Goal: Transaction & Acquisition: Subscribe to service/newsletter

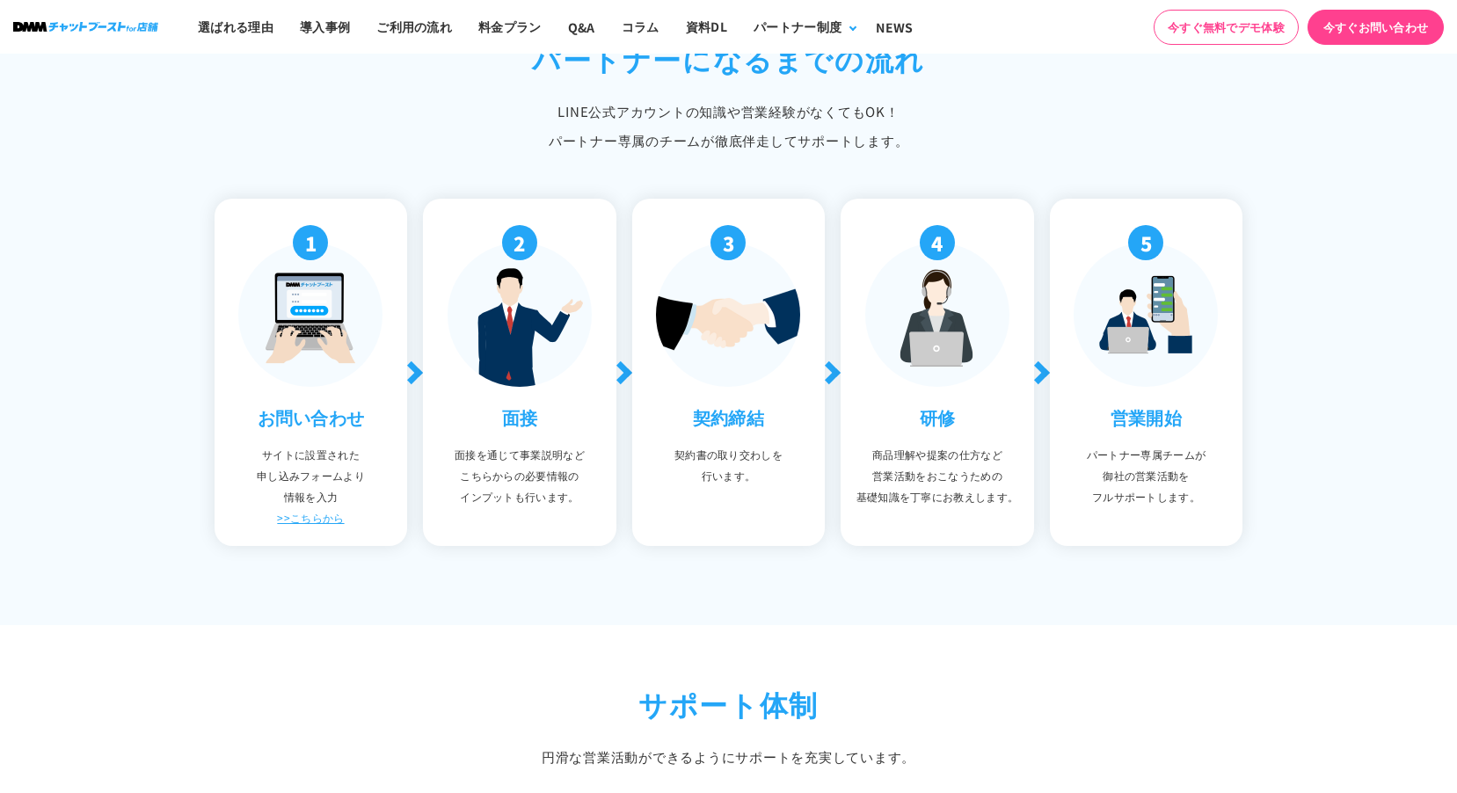
scroll to position [1143, 0]
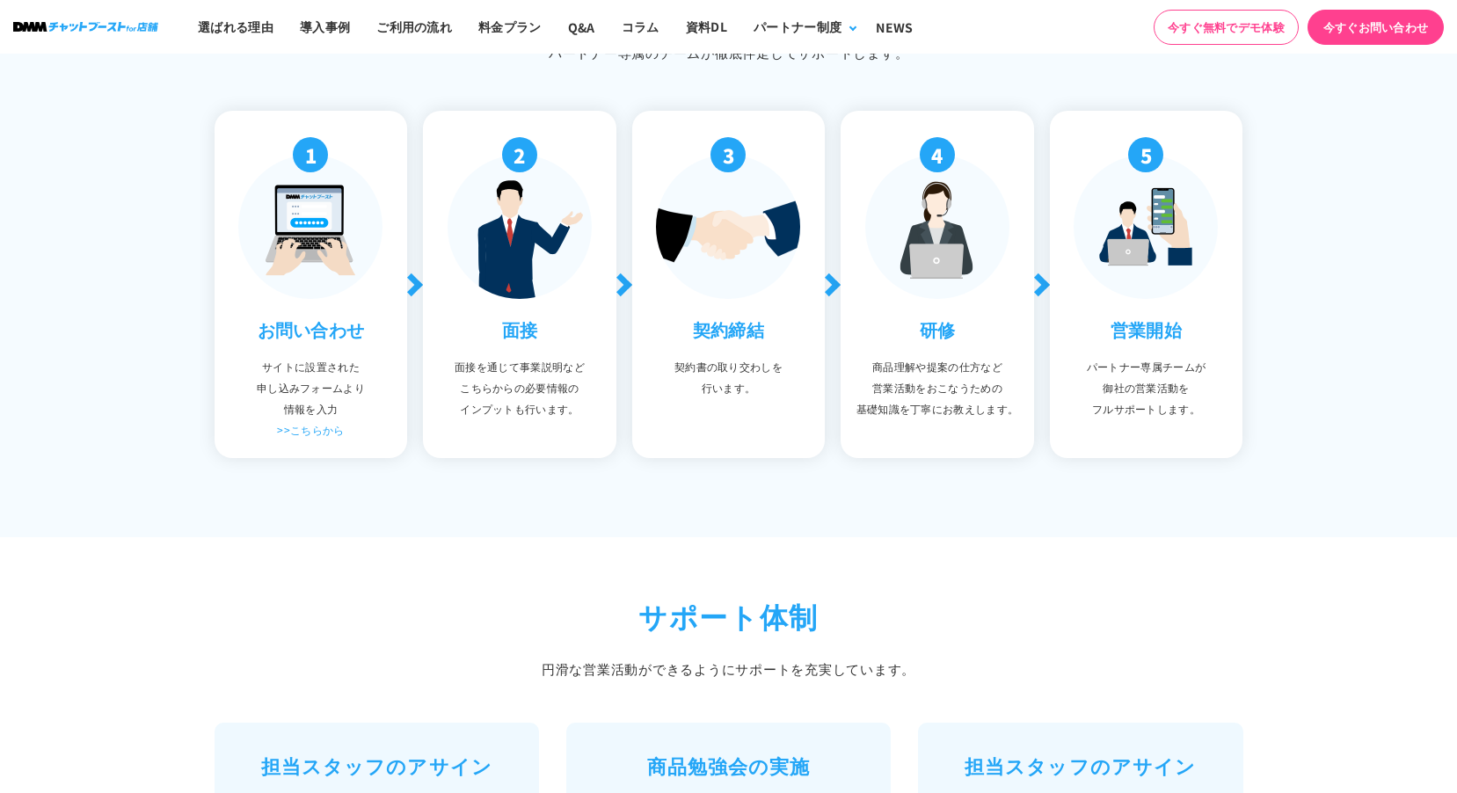
click at [320, 423] on link ">>こちらから" at bounding box center [310, 429] width 67 height 15
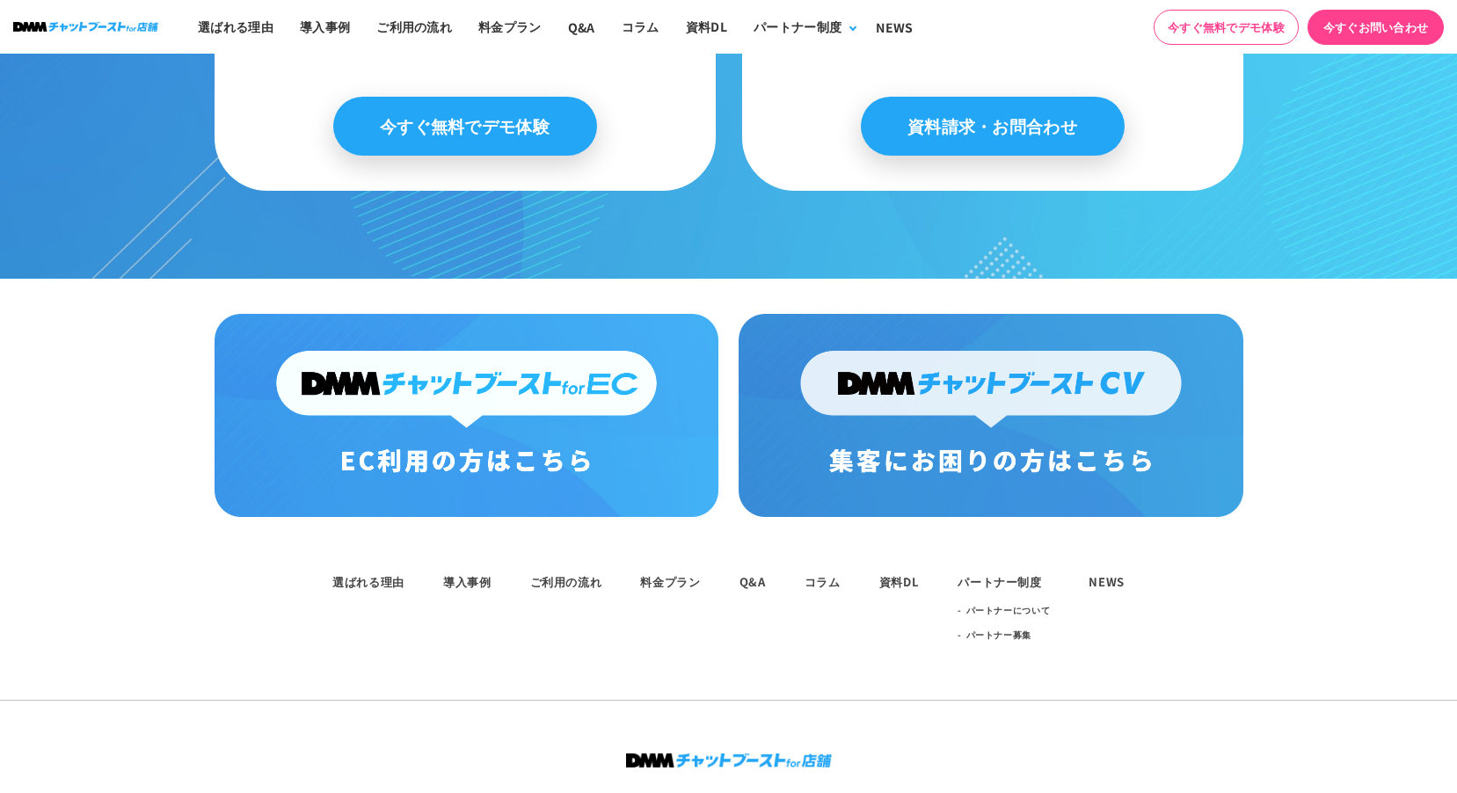
scroll to position [1934, 0]
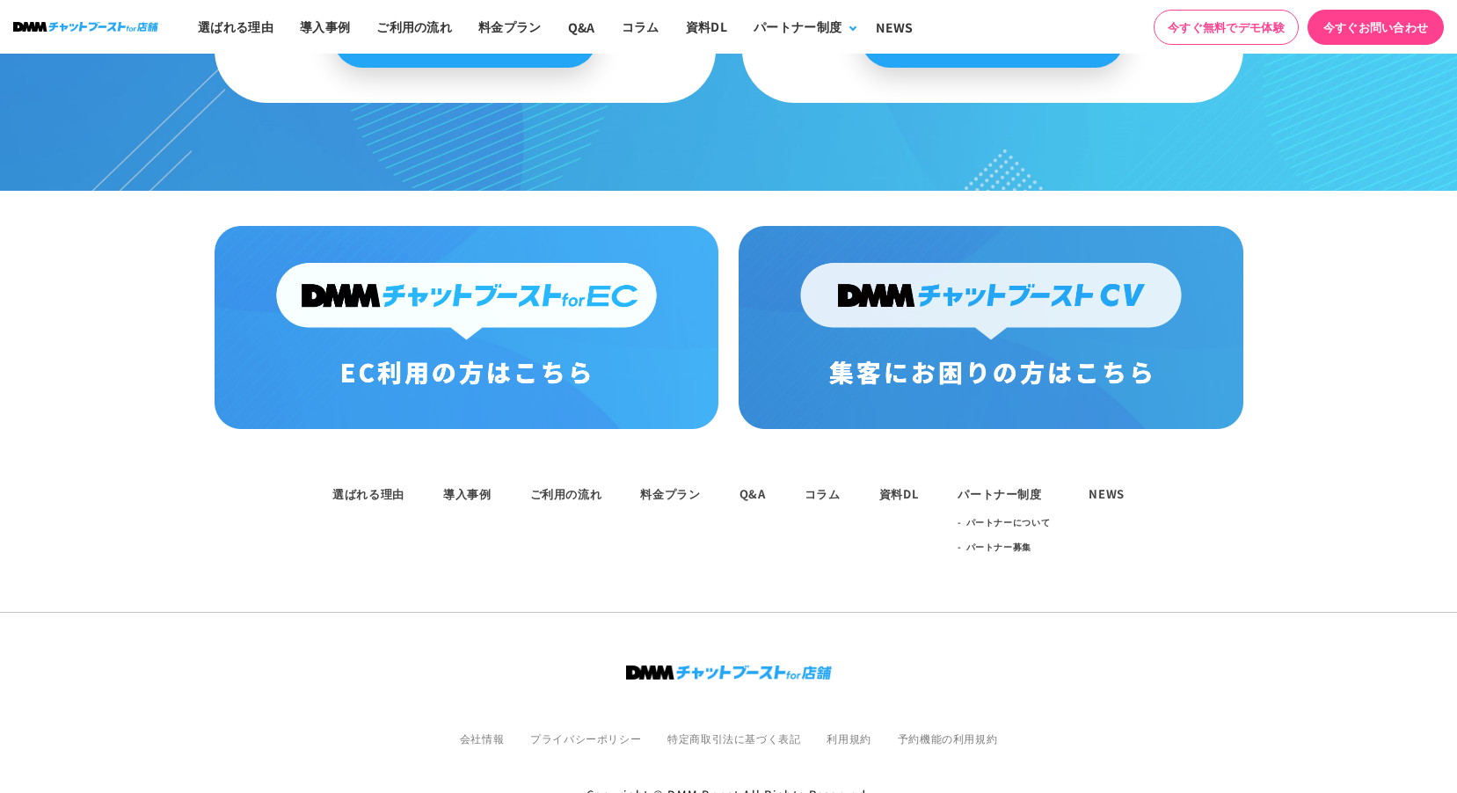
click at [461, 308] on img at bounding box center [466, 327] width 504 height 203
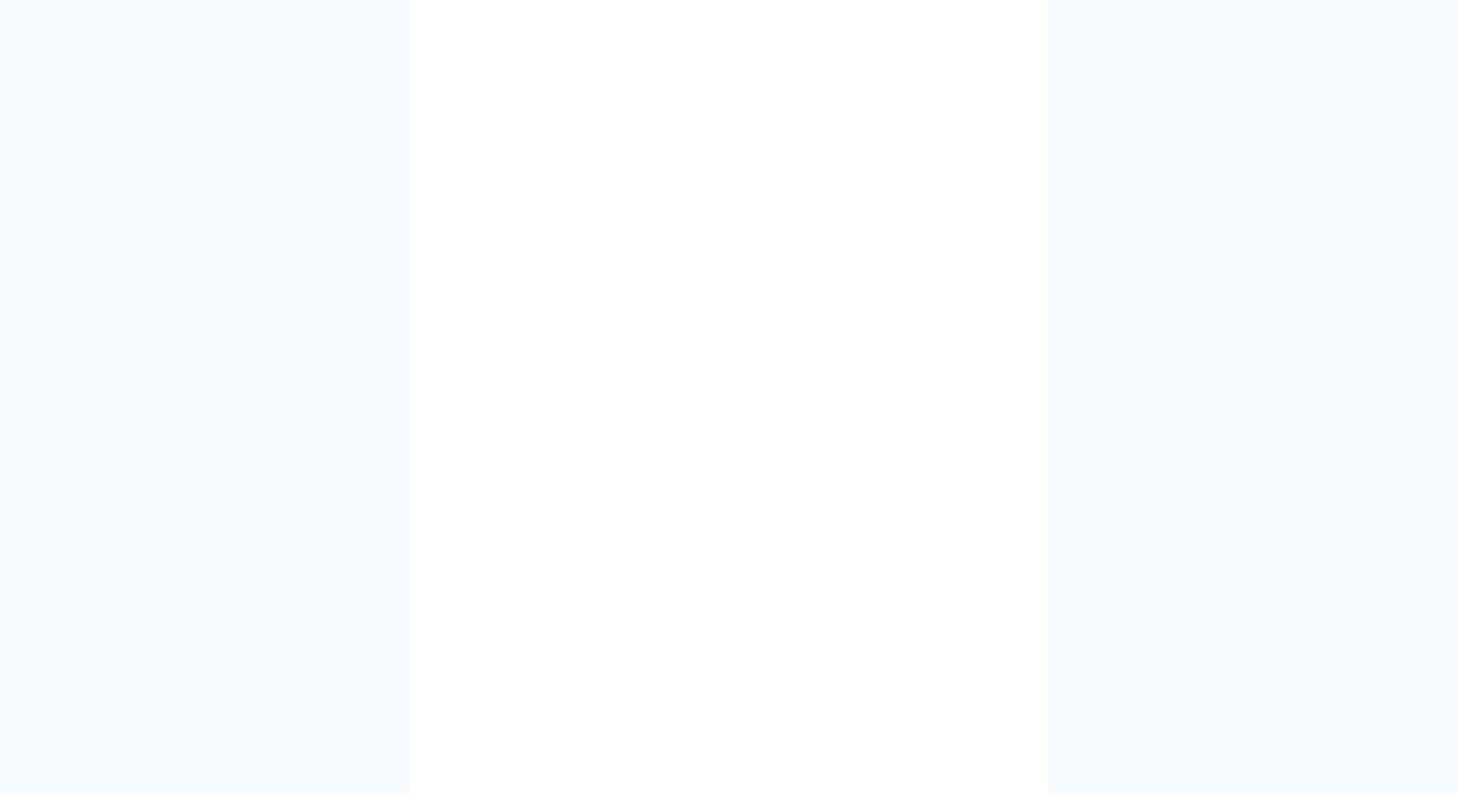
scroll to position [527, 0]
click at [1144, 380] on section at bounding box center [728, 408] width 1457 height 1244
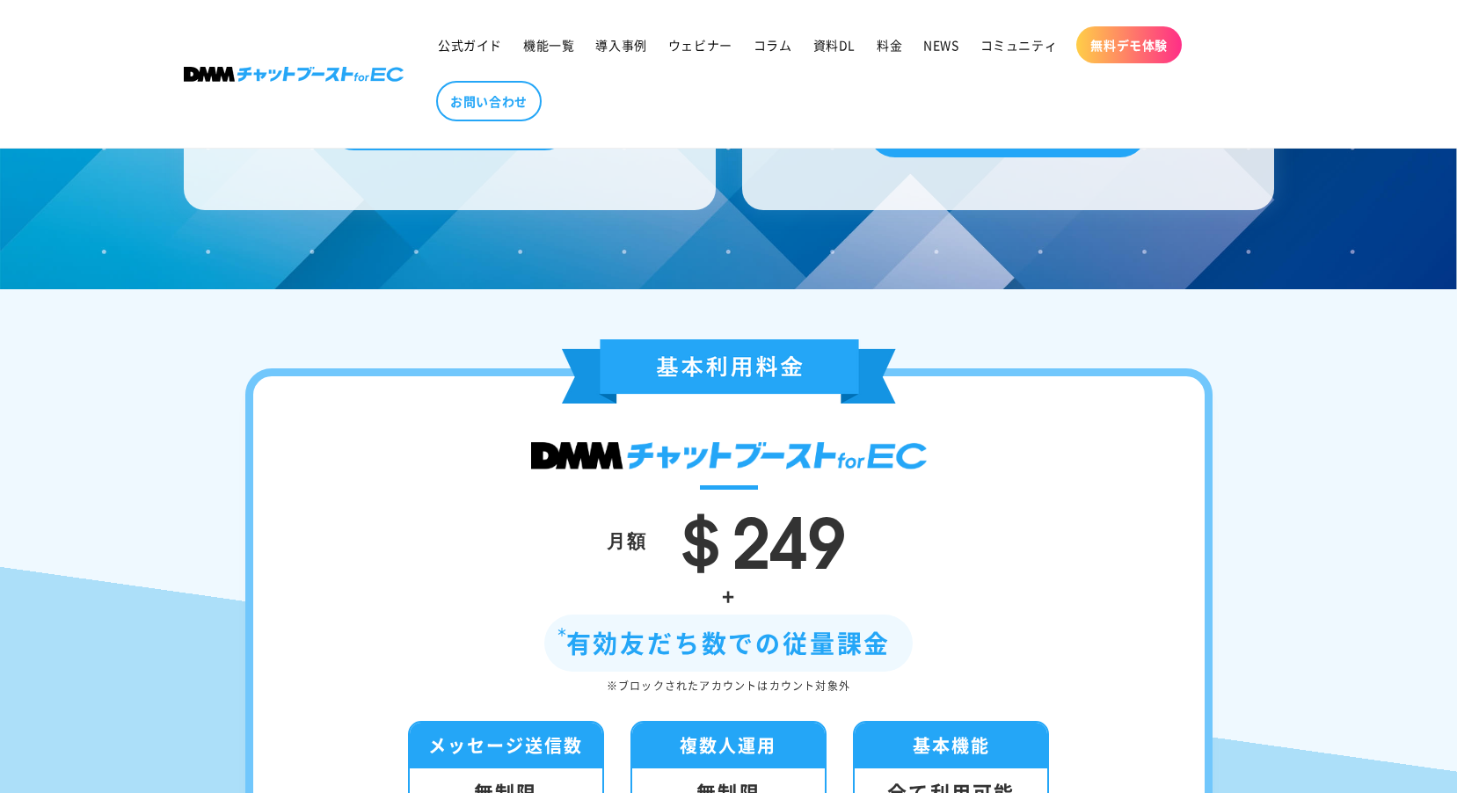
scroll to position [5200, 0]
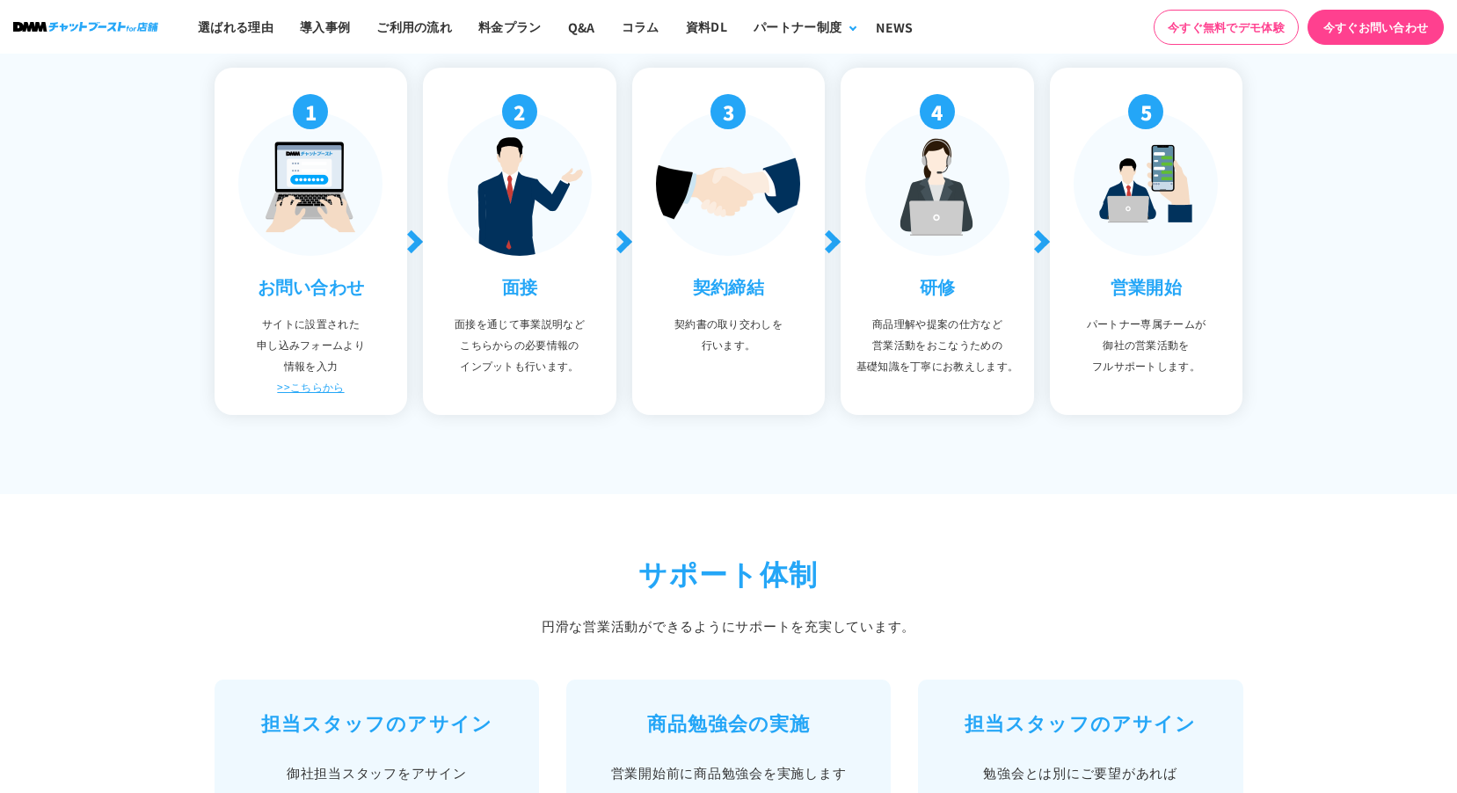
scroll to position [1143, 0]
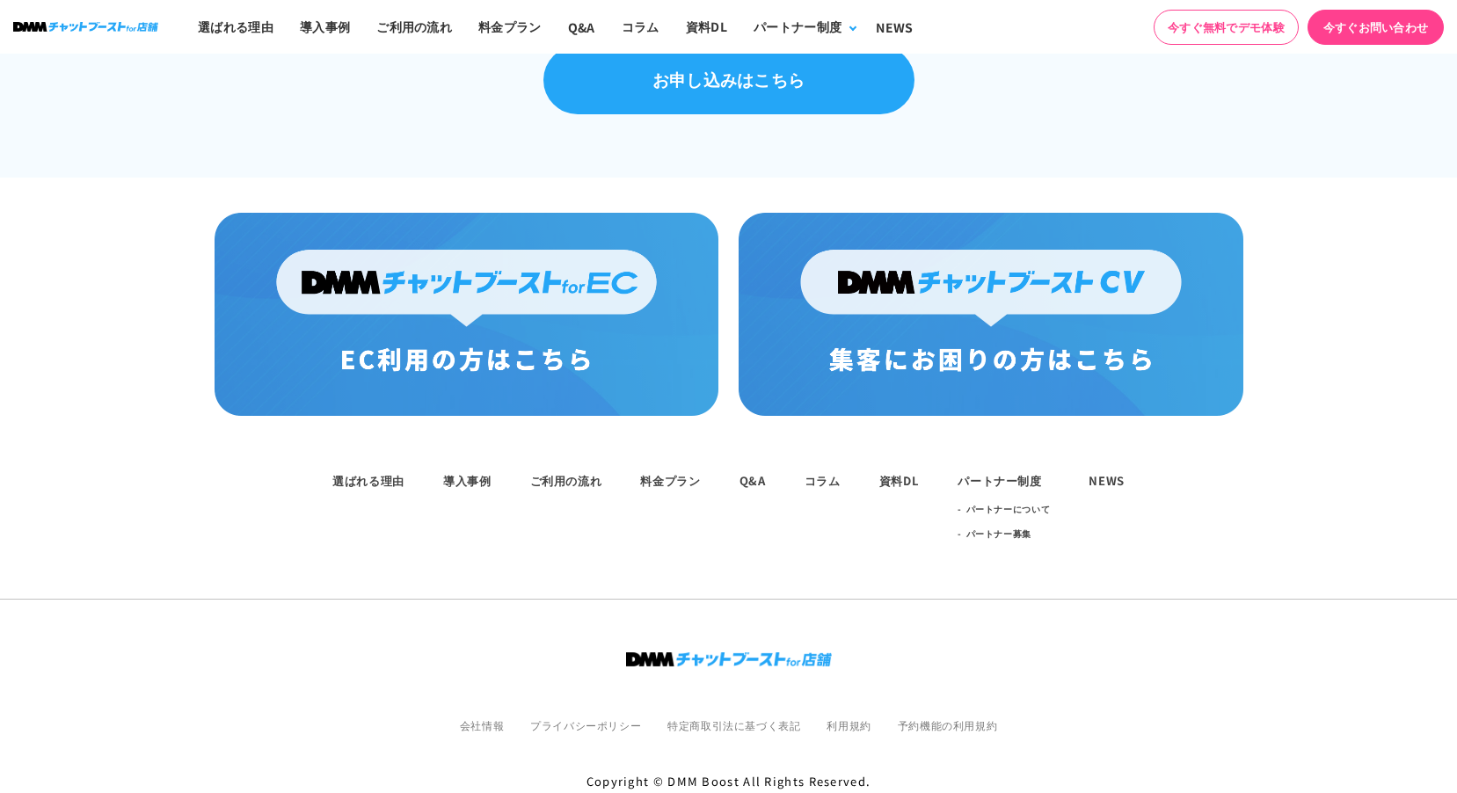
scroll to position [1274, 0]
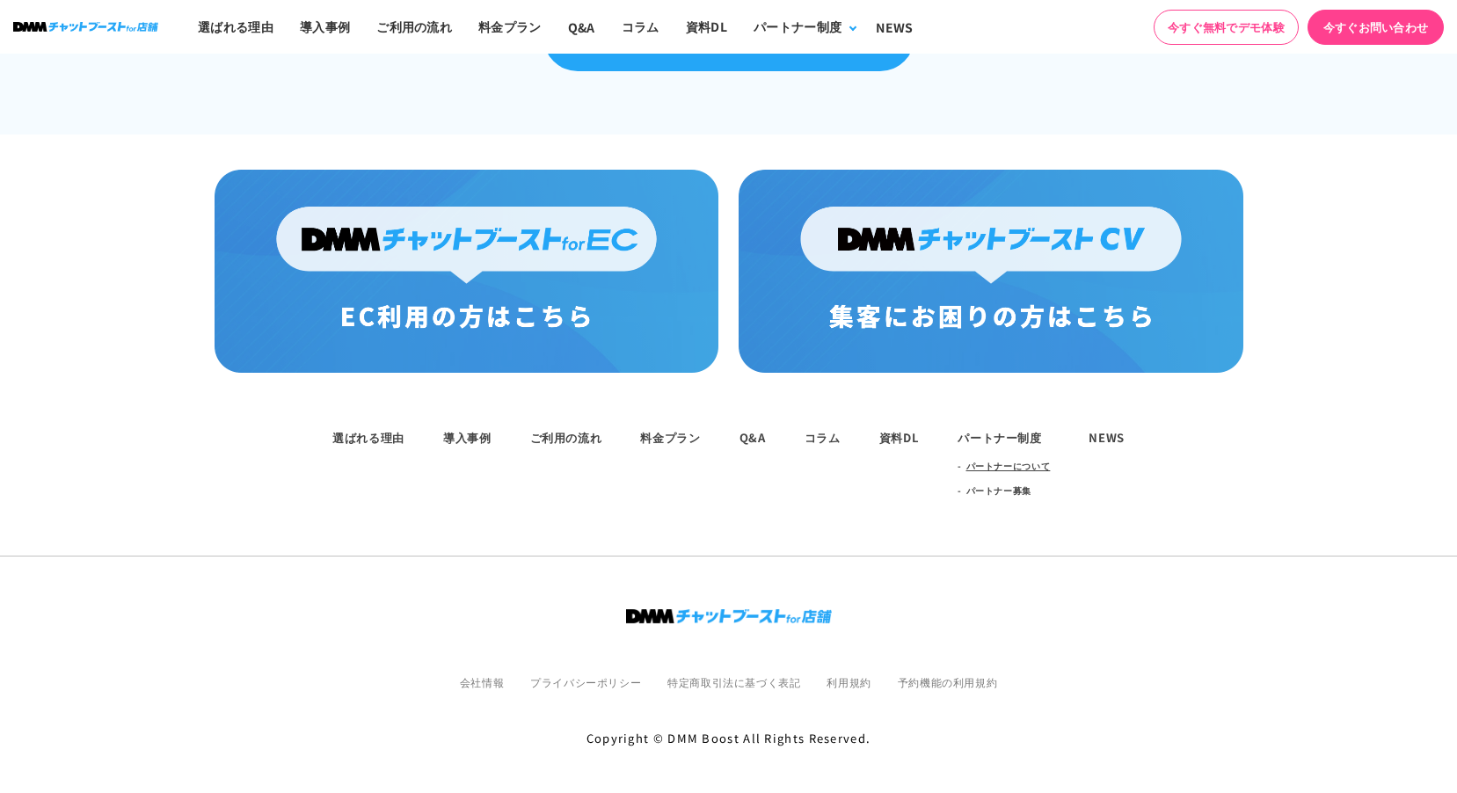
click at [1022, 458] on link "パートナーについて" at bounding box center [1008, 466] width 84 height 25
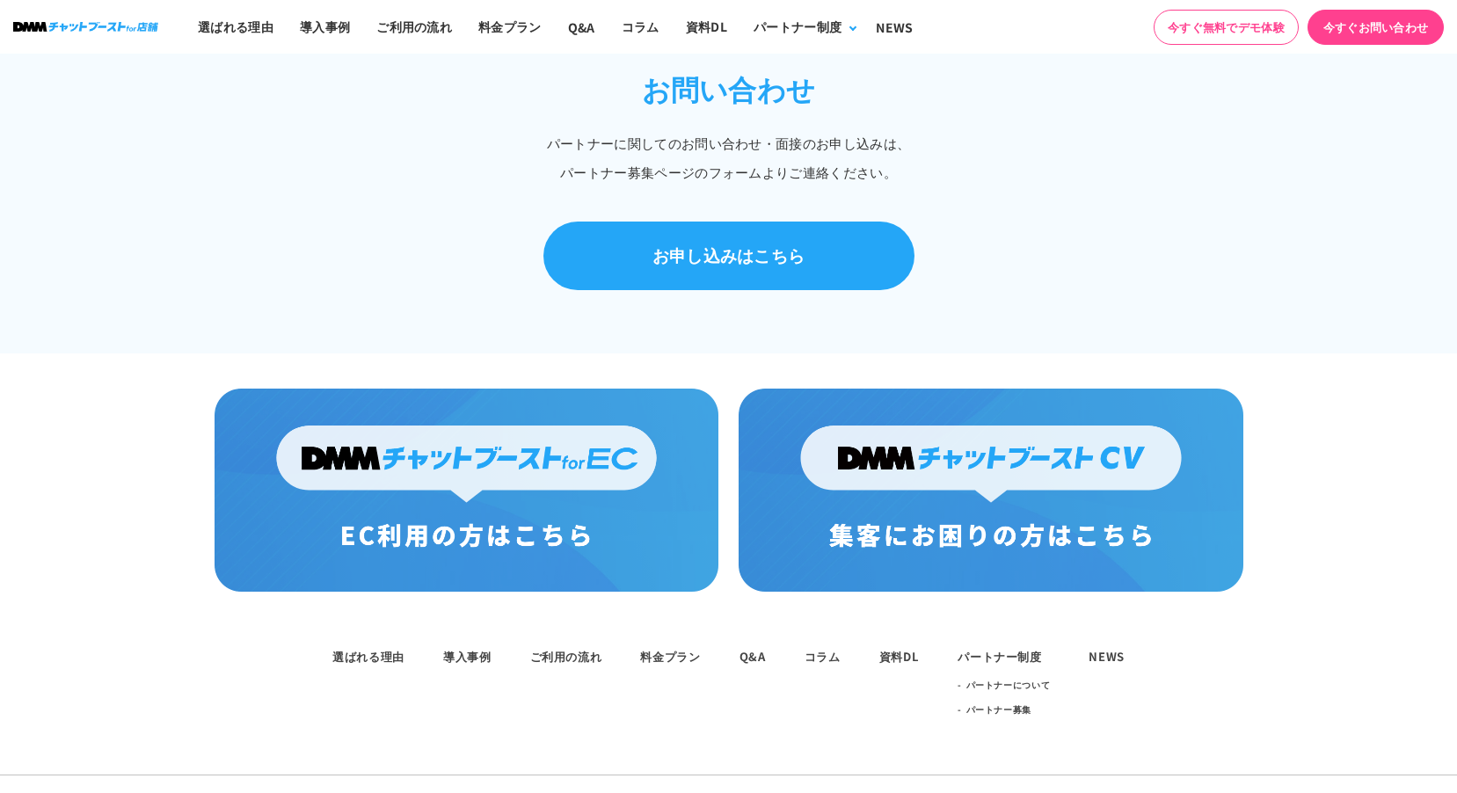
scroll to position [1274, 0]
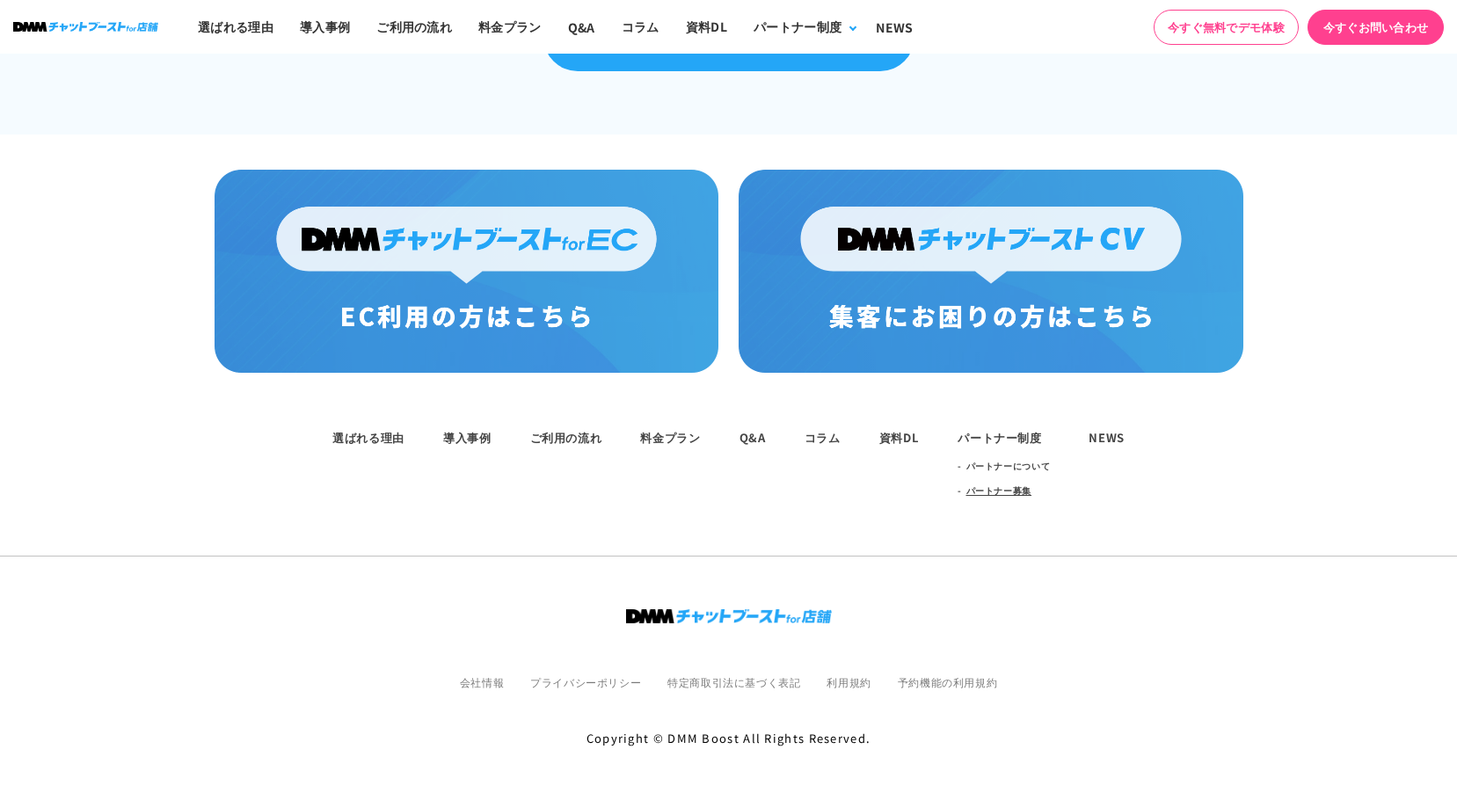
click at [1012, 481] on link "パートナー募集" at bounding box center [999, 490] width 66 height 25
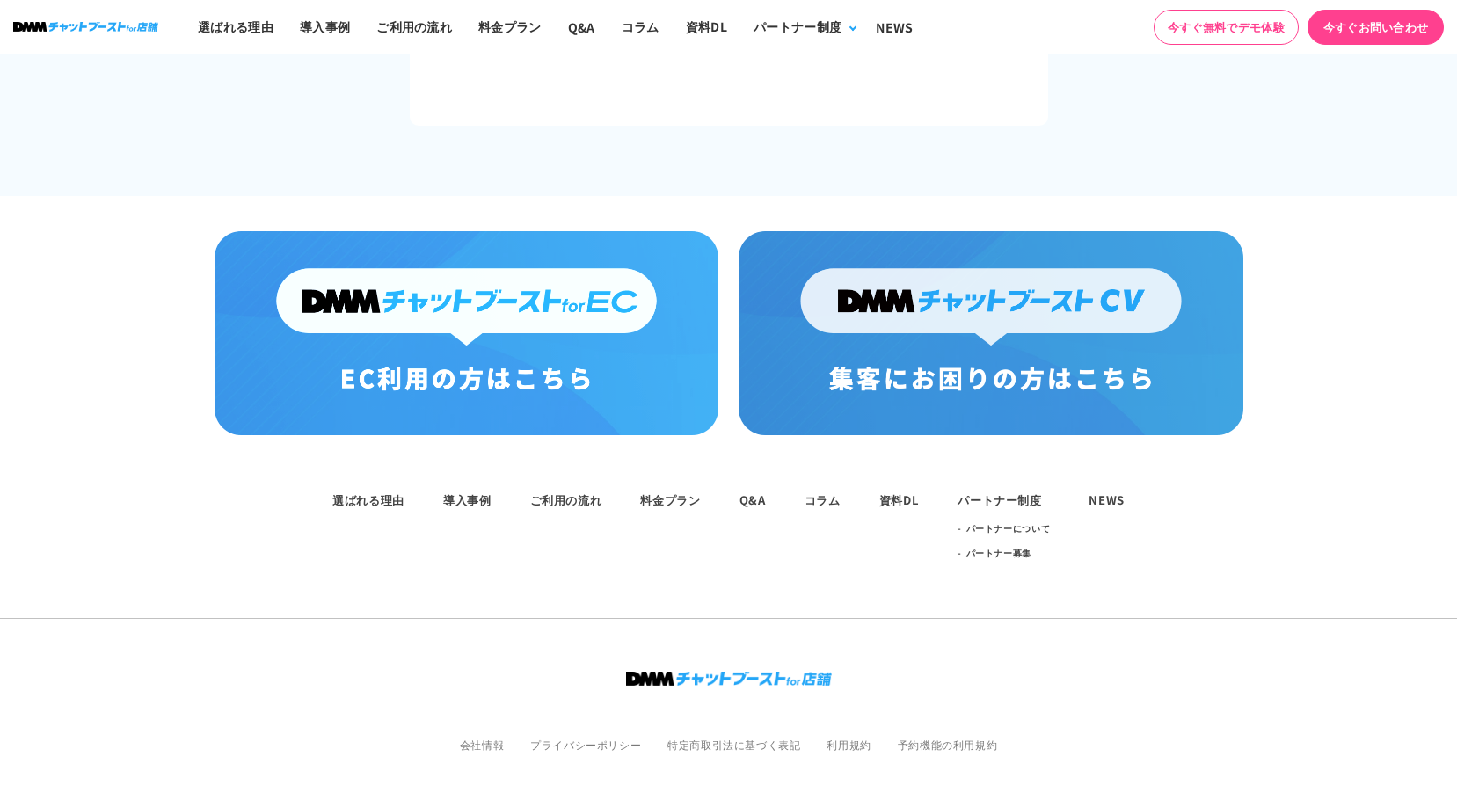
scroll to position [3401, 0]
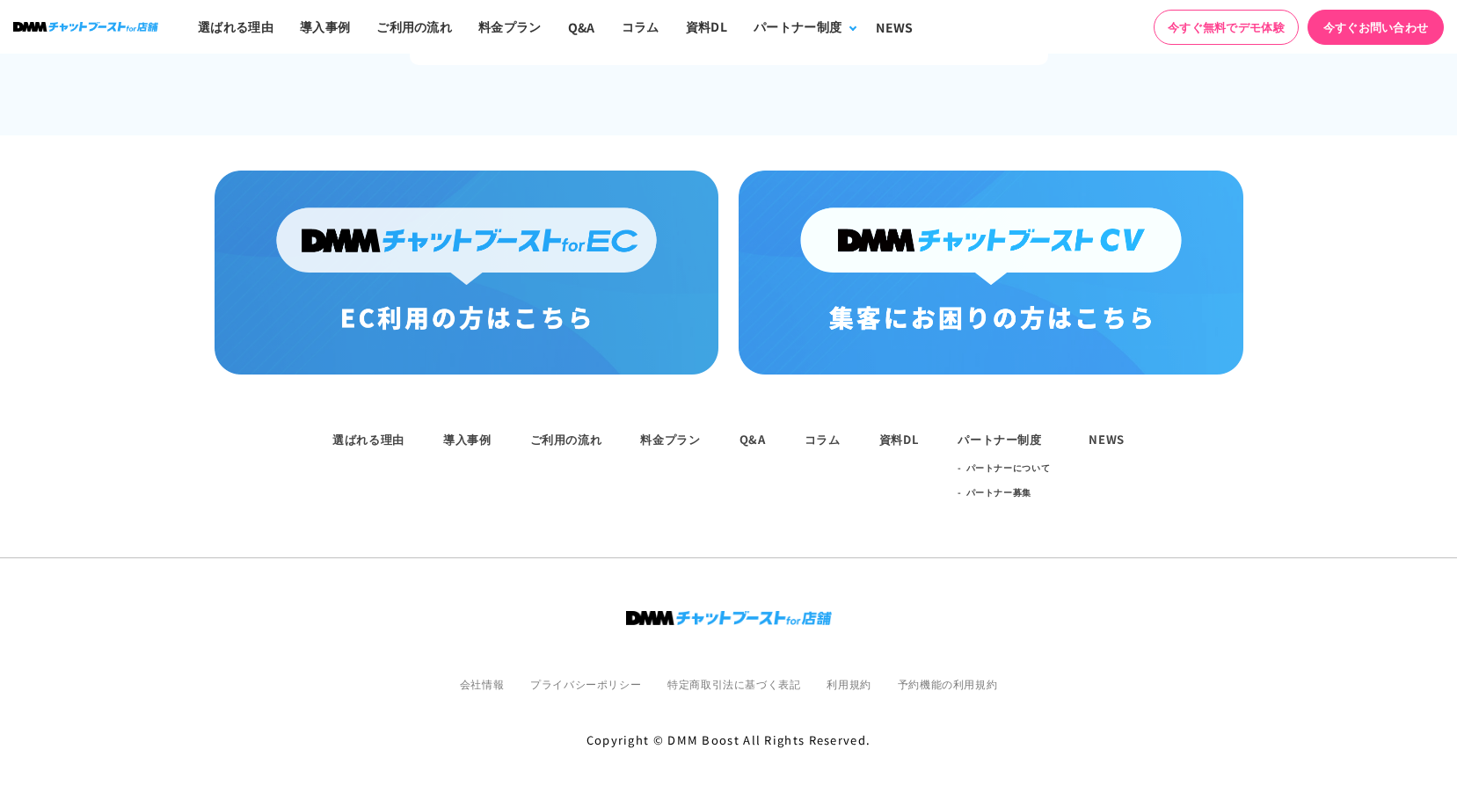
click at [1101, 230] on img at bounding box center [990, 272] width 504 height 203
